Goal: Check status: Check status

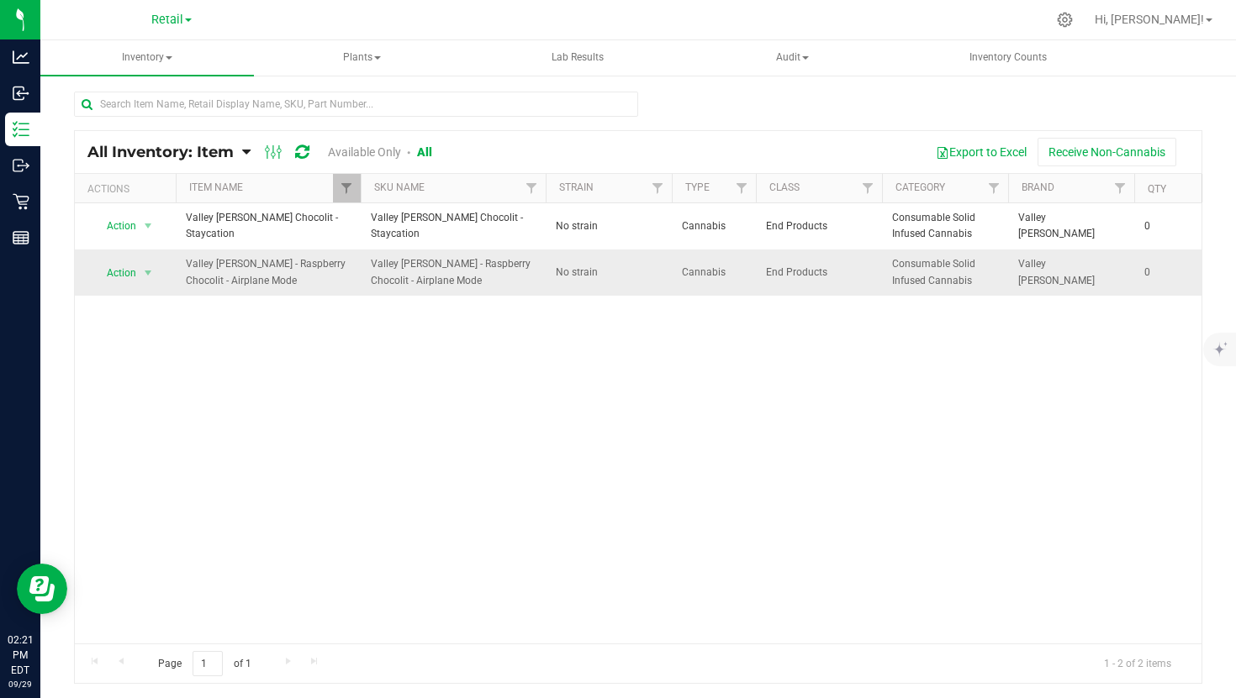
scroll to position [0, 16]
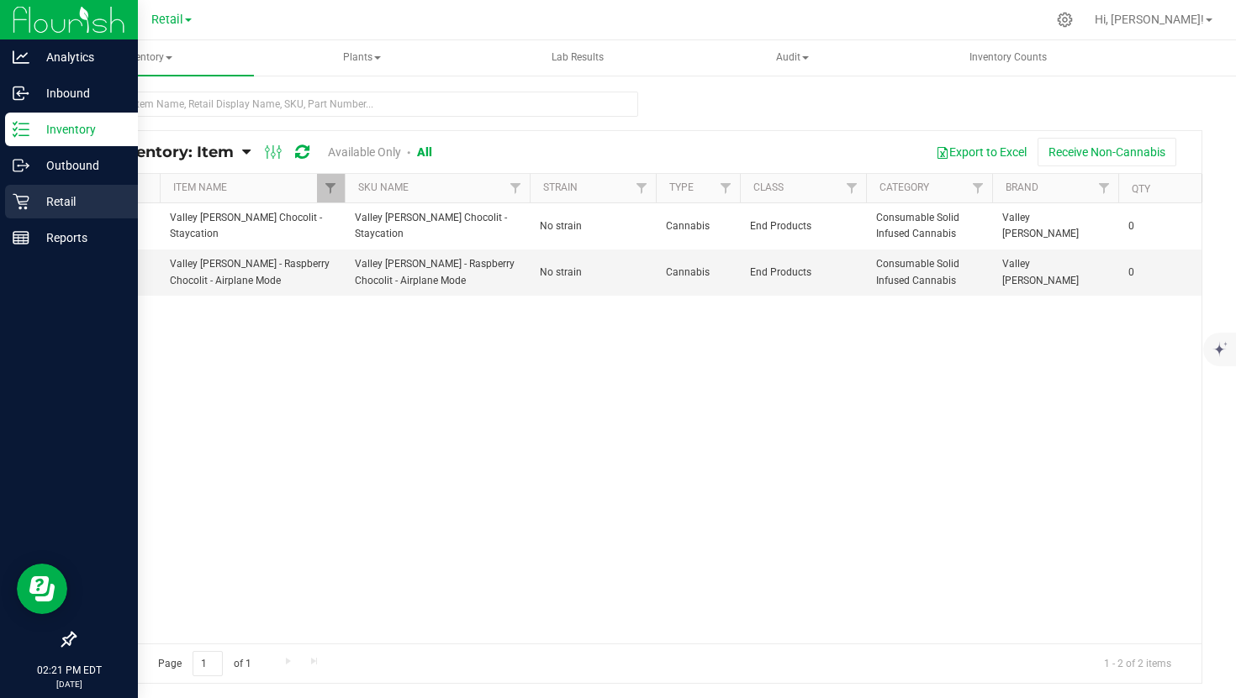
click at [66, 186] on div "Retail" at bounding box center [71, 202] width 133 height 34
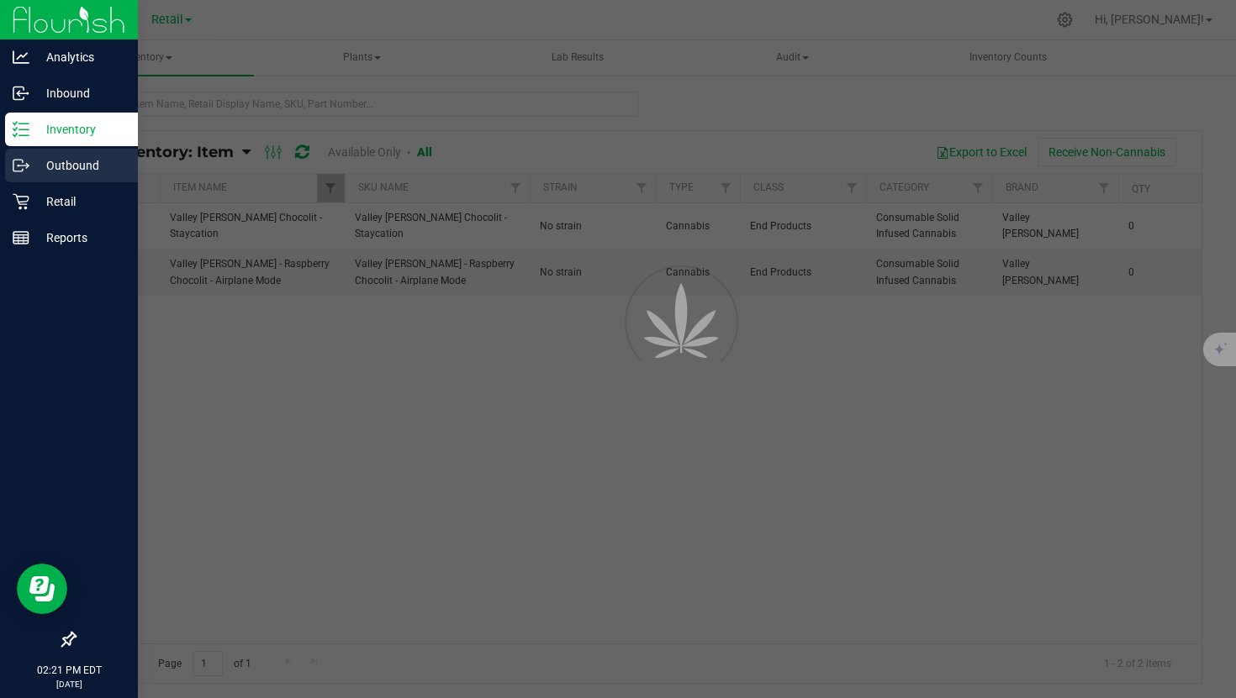
click at [82, 162] on p "Outbound" at bounding box center [79, 165] width 101 height 20
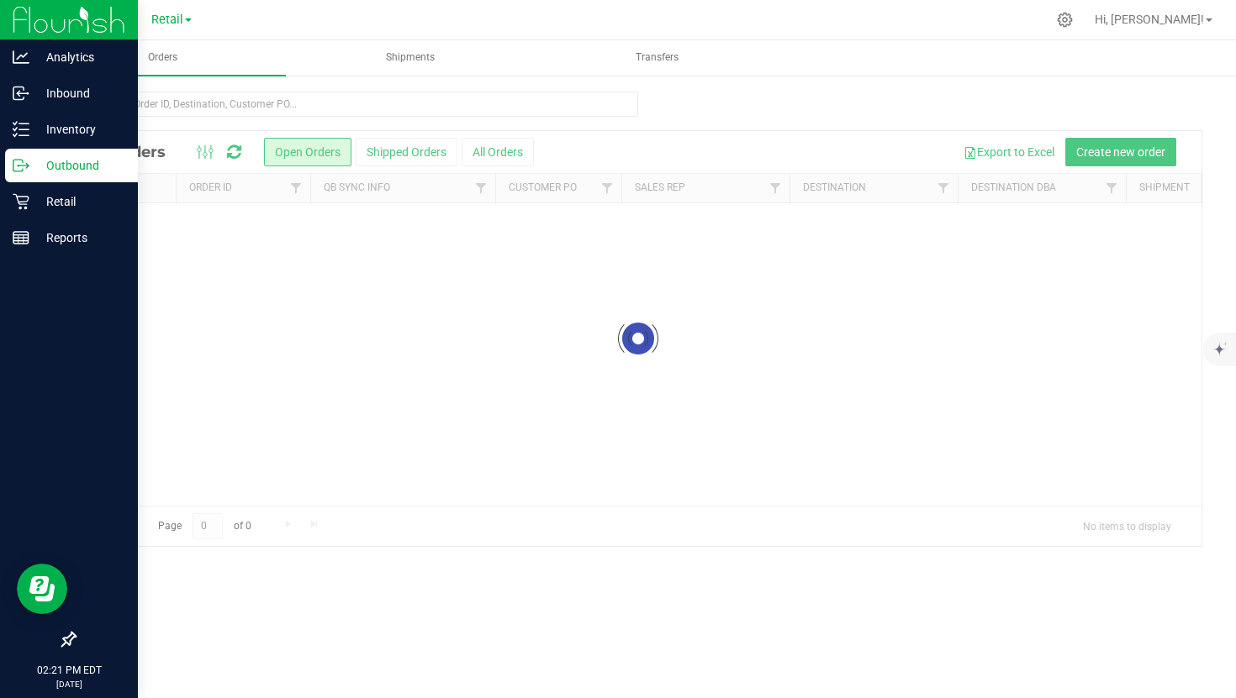
click at [82, 162] on p "Outbound" at bounding box center [79, 165] width 101 height 20
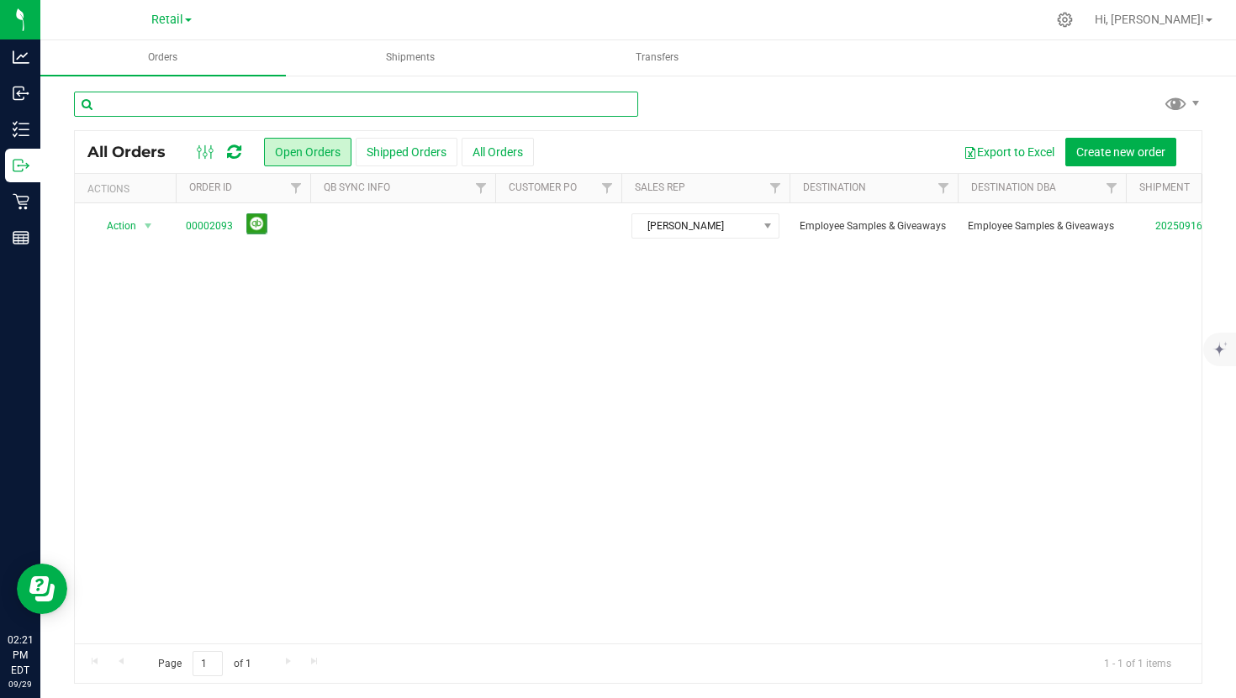
click at [443, 108] on input "text" at bounding box center [356, 104] width 564 height 25
type input "tree"
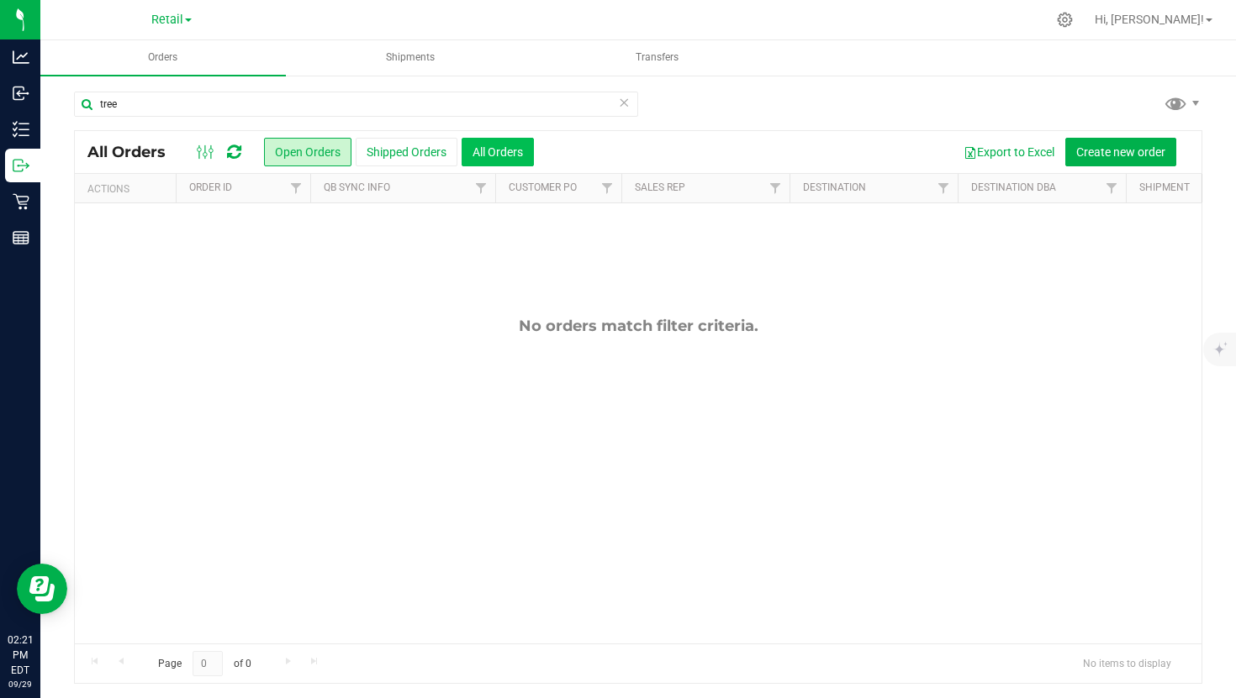
click at [529, 142] on button "All Orders" at bounding box center [497, 152] width 72 height 29
click at [328, 89] on div "tree All Orders Open Orders Shipped Orders All Orders Export to Excel Create ne…" at bounding box center [637, 387] width 1195 height 627
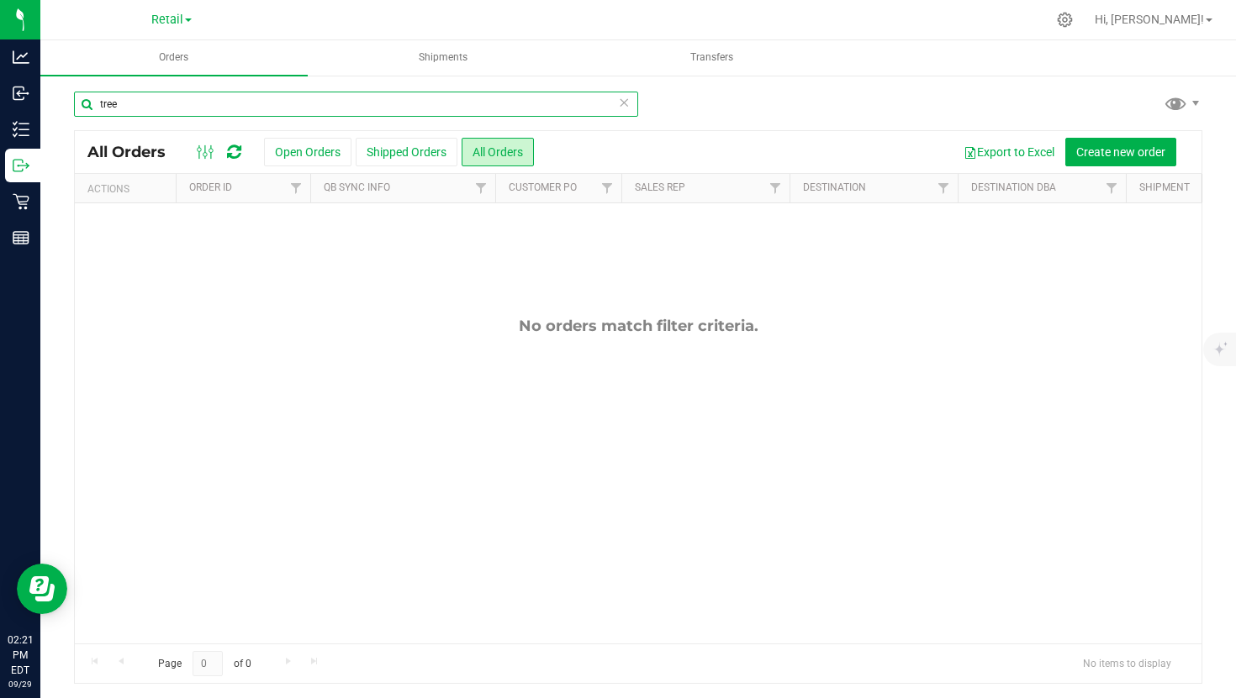
click at [328, 105] on input "tree" at bounding box center [356, 104] width 564 height 25
type input "tree"
click at [192, 30] on div "Retail Retail VJ Farms LLC" at bounding box center [171, 20] width 245 height 26
click at [185, 14] on link "Retail" at bounding box center [171, 19] width 40 height 16
click at [138, 80] on link "VJ Farms LLC" at bounding box center [171, 82] width 245 height 23
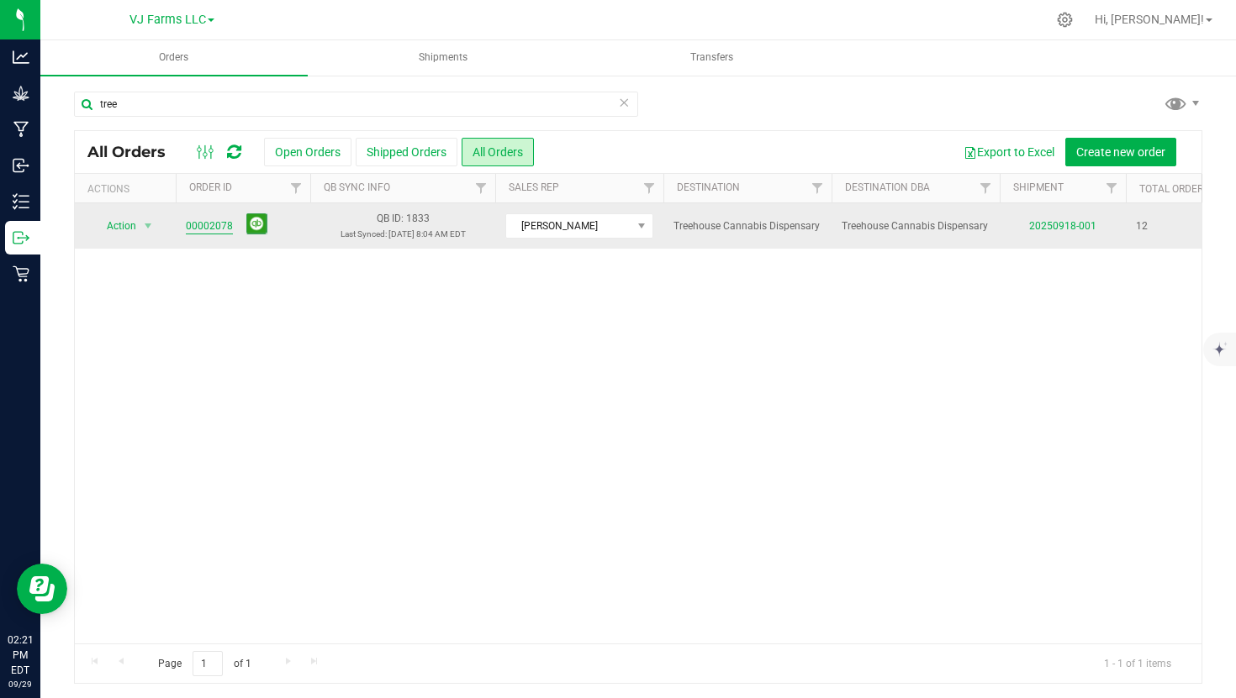
click at [221, 225] on link "00002078" at bounding box center [209, 227] width 47 height 16
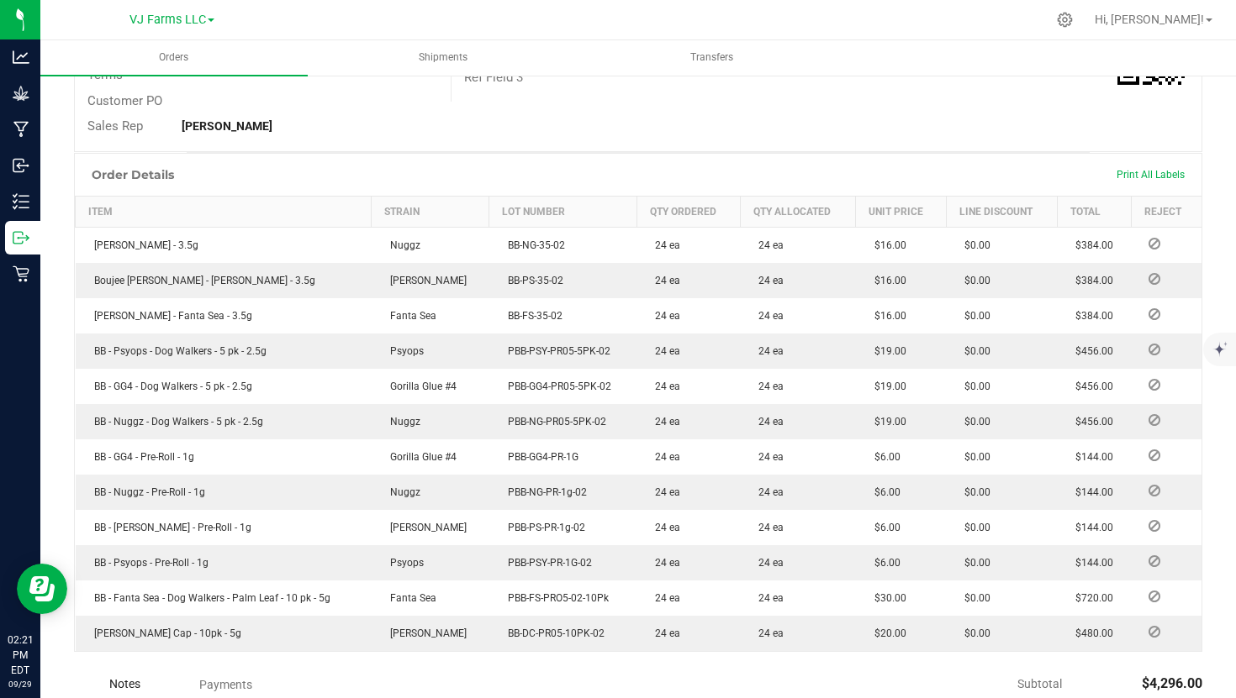
scroll to position [356, 0]
